Goal: Task Accomplishment & Management: Use online tool/utility

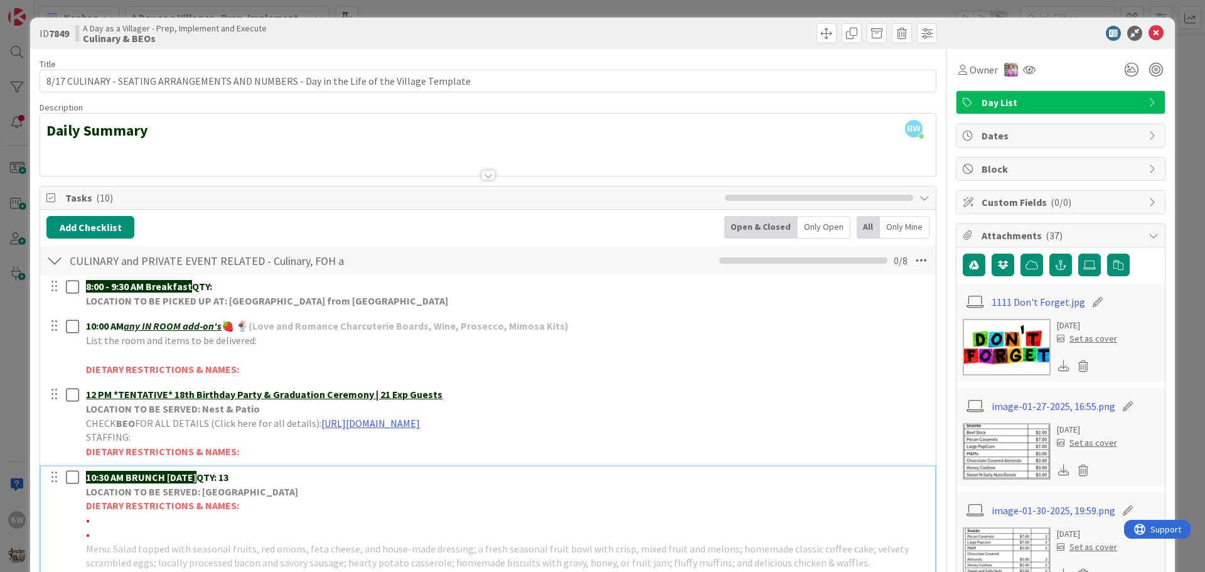
scroll to position [188, 0]
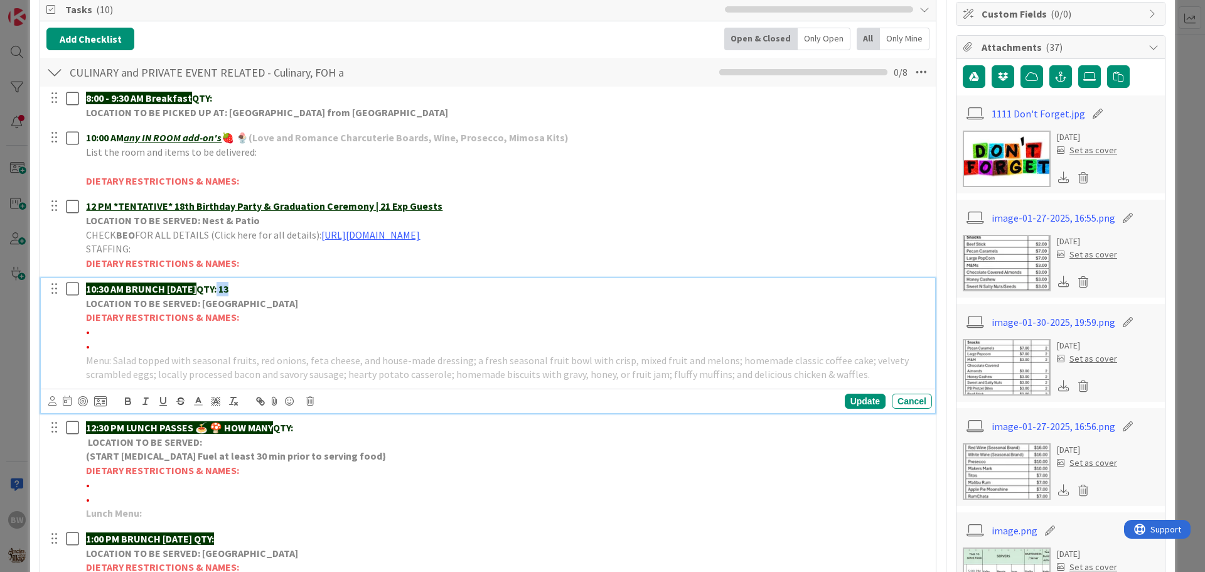
drag, startPoint x: 254, startPoint y: 291, endPoint x: 239, endPoint y: 287, distance: 14.9
click at [239, 287] on p "10:30 AM BRUNCH [DATE] QTY: 13" at bounding box center [506, 289] width 841 height 14
click at [227, 287] on strong "QTY:47" at bounding box center [211, 288] width 30 height 13
click at [858, 397] on div "Update" at bounding box center [865, 401] width 41 height 15
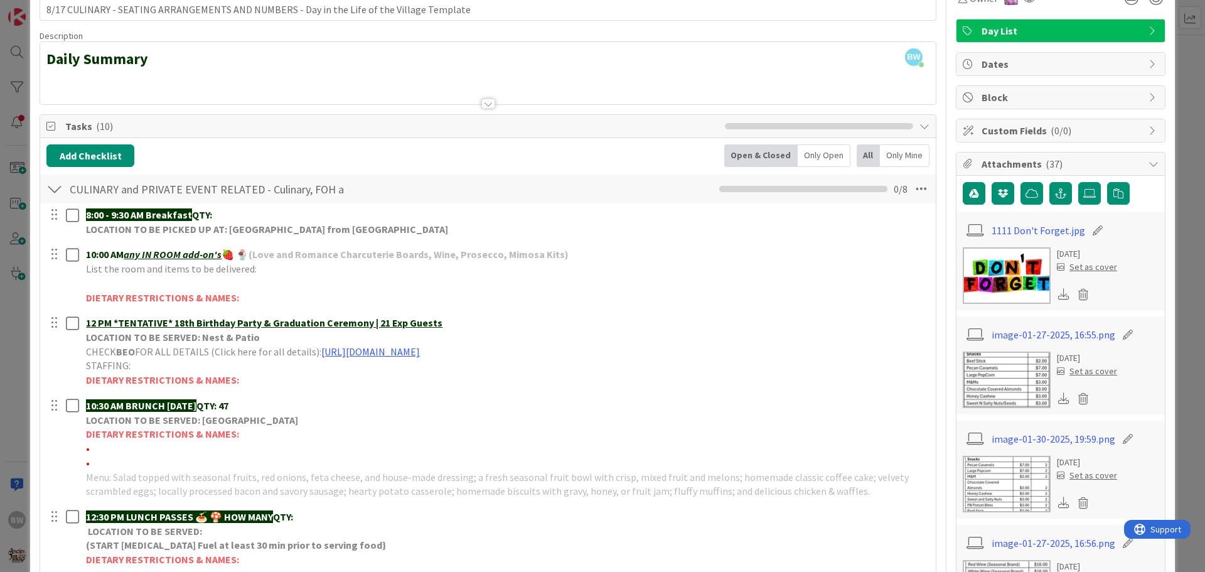
scroll to position [0, 0]
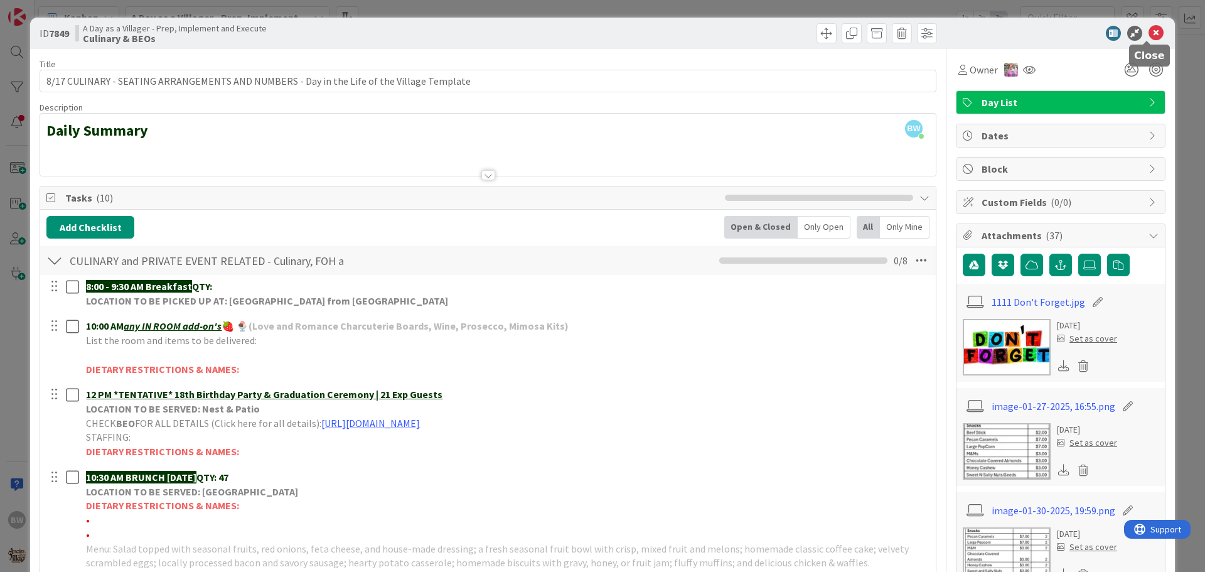
click at [1149, 33] on icon at bounding box center [1156, 33] width 15 height 15
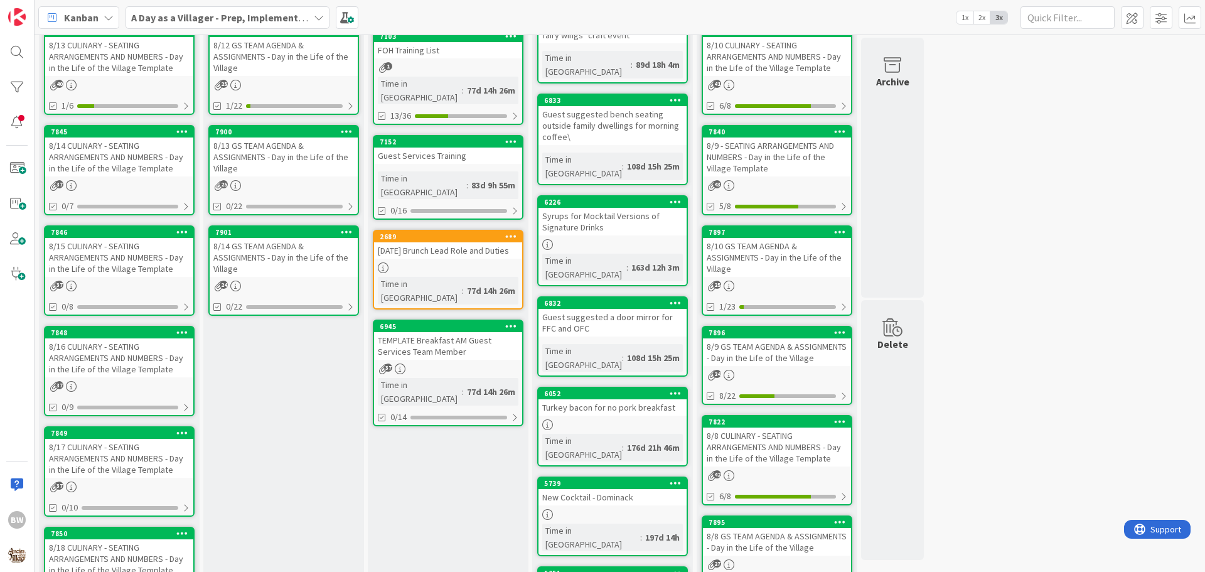
scroll to position [126, 0]
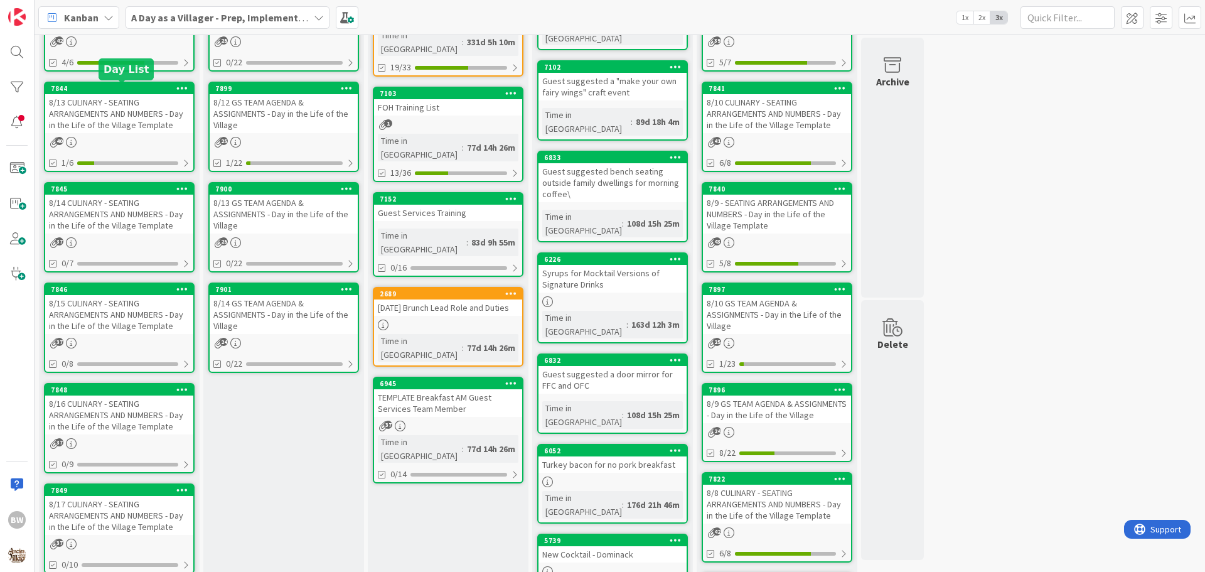
click at [119, 90] on div "7844" at bounding box center [122, 88] width 143 height 9
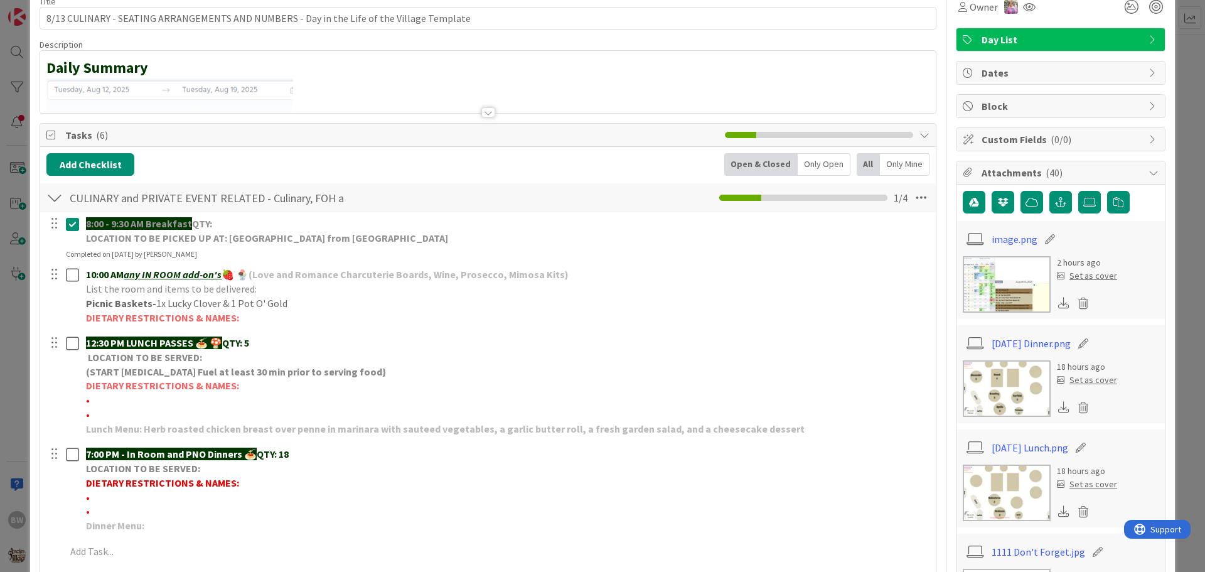
scroll to position [251, 0]
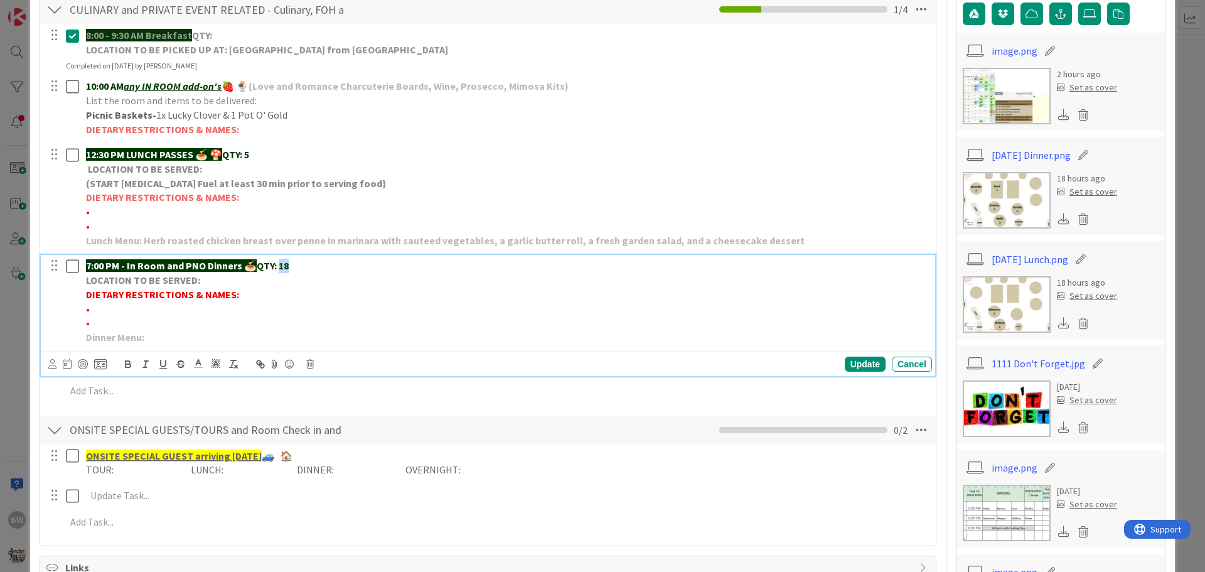
drag, startPoint x: 293, startPoint y: 264, endPoint x: 281, endPoint y: 264, distance: 12.6
click at [281, 264] on p "7:00 PM - In Room and PNO Dinners 🍝 QTY: 18" at bounding box center [506, 266] width 841 height 14
click at [845, 364] on div "Update" at bounding box center [865, 364] width 41 height 15
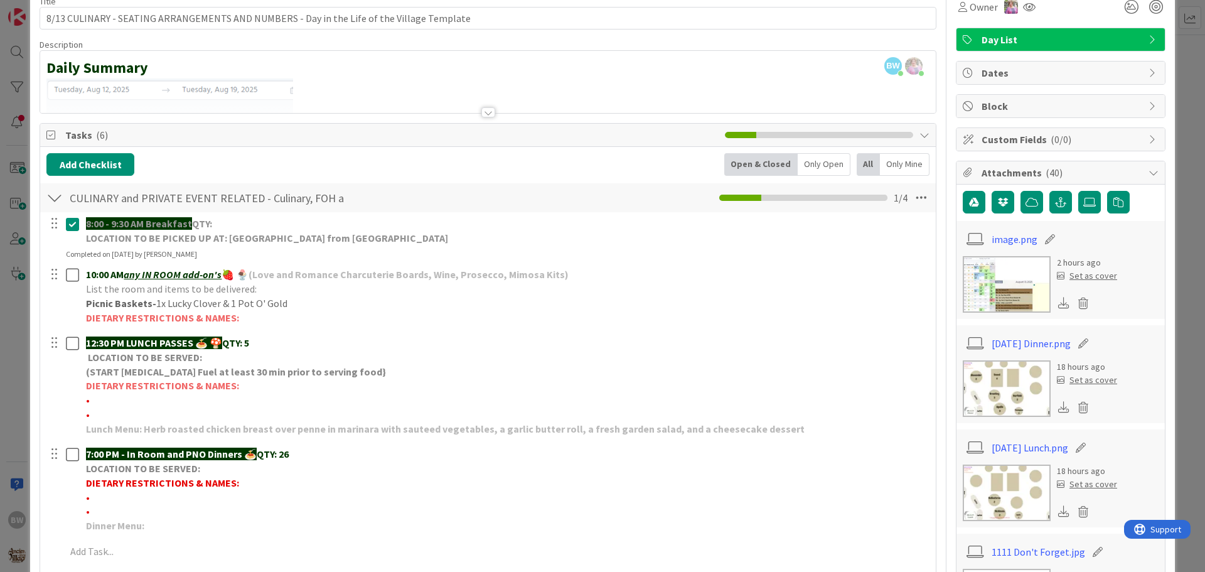
scroll to position [0, 0]
